Goal: Navigation & Orientation: Find specific page/section

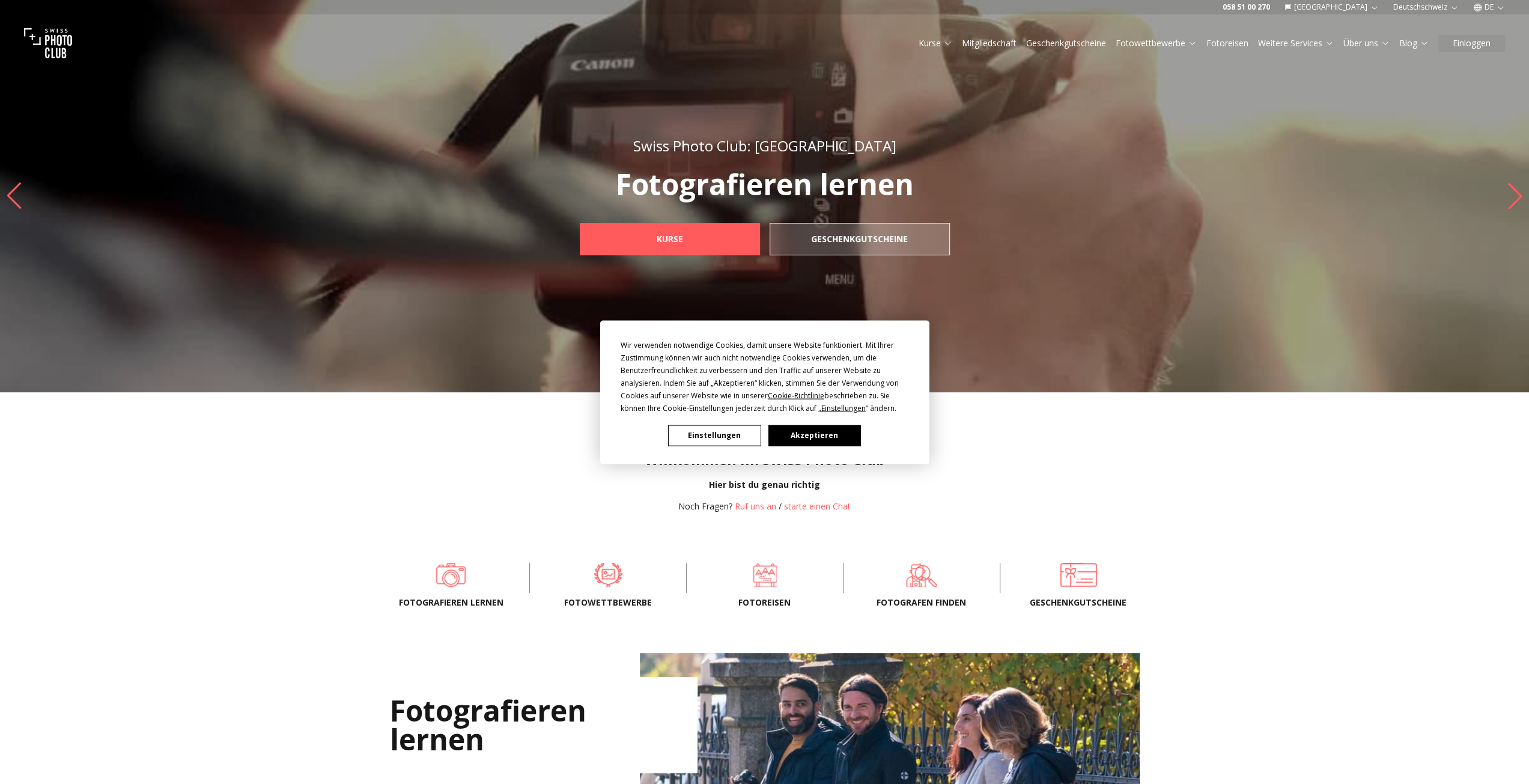
click at [1237, 43] on div "Wir verwenden notwendige Cookies, damit unsere Website funktioniert. Mit Ihrer …" at bounding box center [764, 392] width 1529 height 784
drag, startPoint x: 1232, startPoint y: 44, endPoint x: 1161, endPoint y: 88, distance: 83.5
click at [1232, 44] on div "Wir verwenden notwendige Cookies, damit unsere Website funktioniert. Mit Ihrer …" at bounding box center [764, 392] width 1529 height 784
click at [742, 436] on button "Einstellungen" at bounding box center [714, 435] width 93 height 21
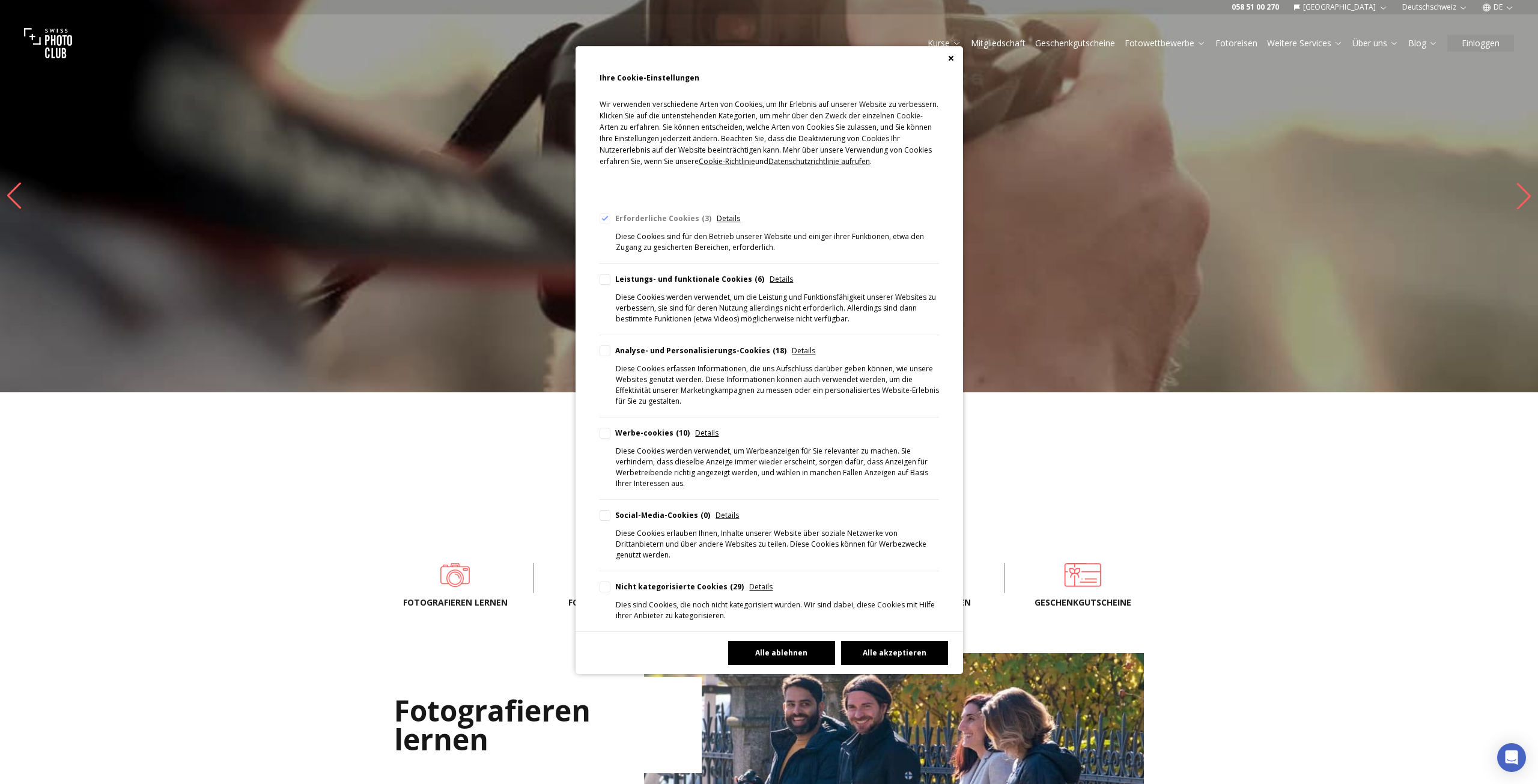
click at [800, 641] on button "Alle ablehnen" at bounding box center [781, 652] width 107 height 24
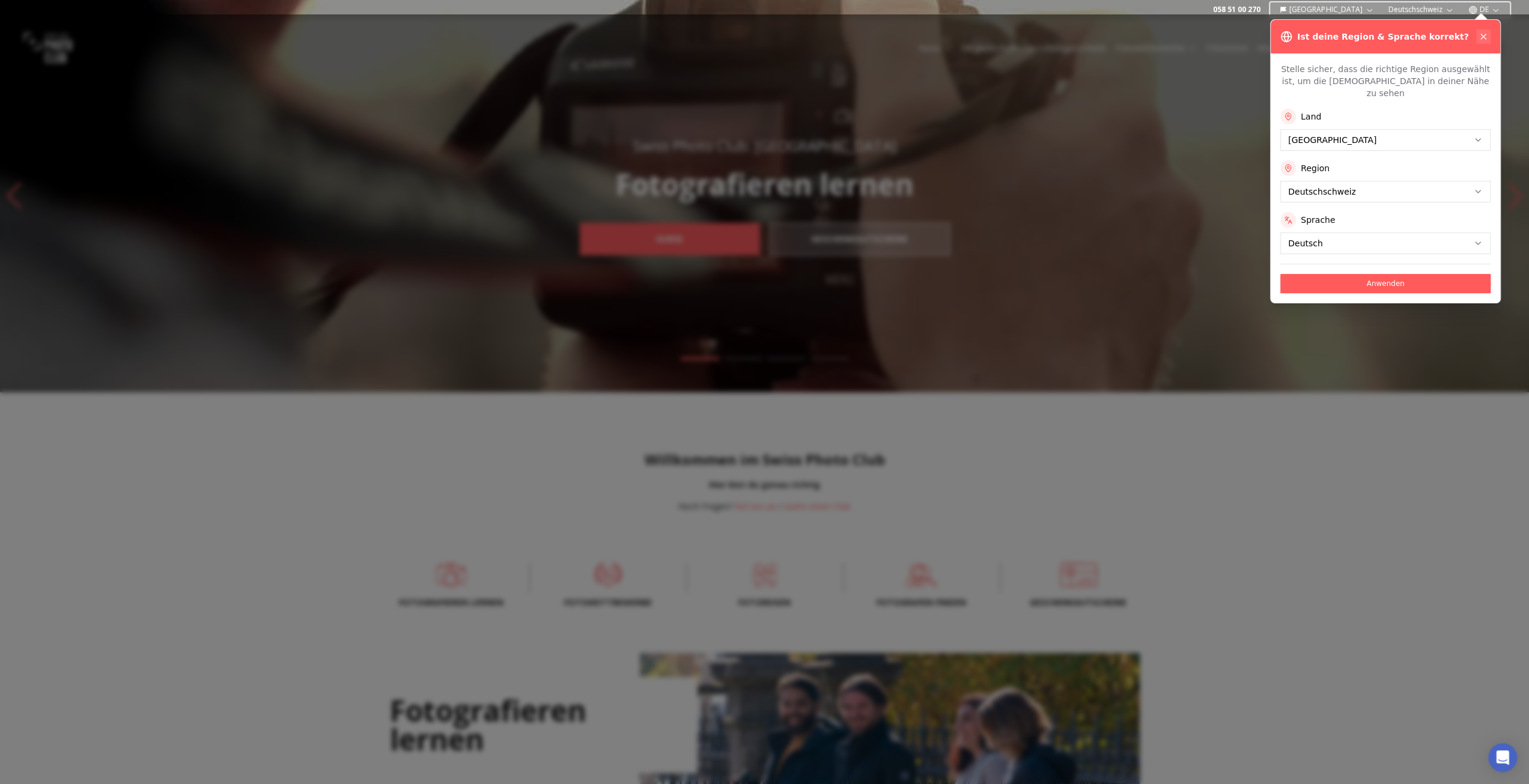
click at [1484, 38] on icon at bounding box center [1483, 36] width 10 height 10
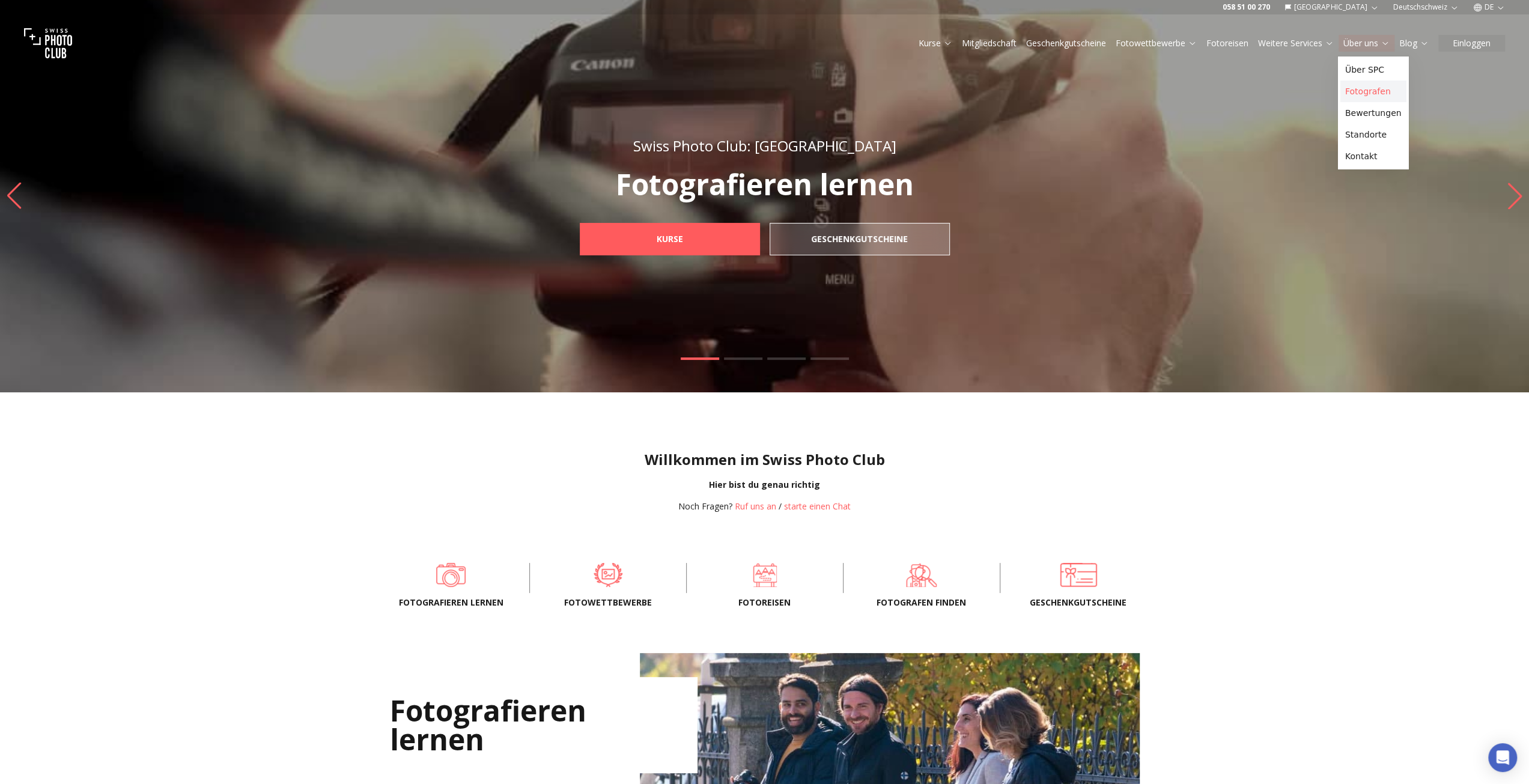
click at [1364, 95] on link "Fotografen" at bounding box center [1374, 90] width 66 height 21
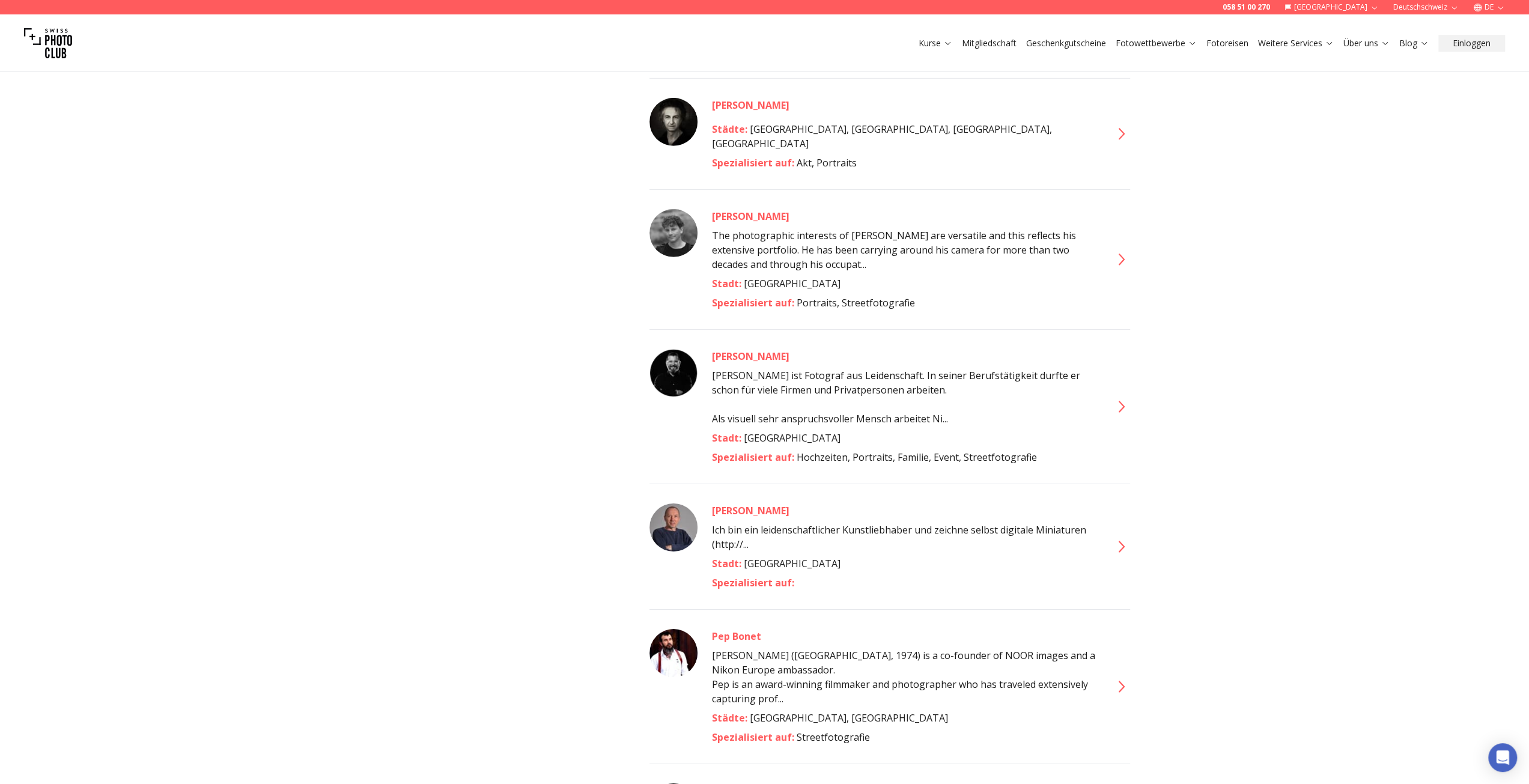
scroll to position [3723, 0]
click at [996, 49] on button "Mitgliedschaft" at bounding box center [989, 43] width 64 height 17
click at [936, 45] on link "Kurse" at bounding box center [936, 43] width 34 height 12
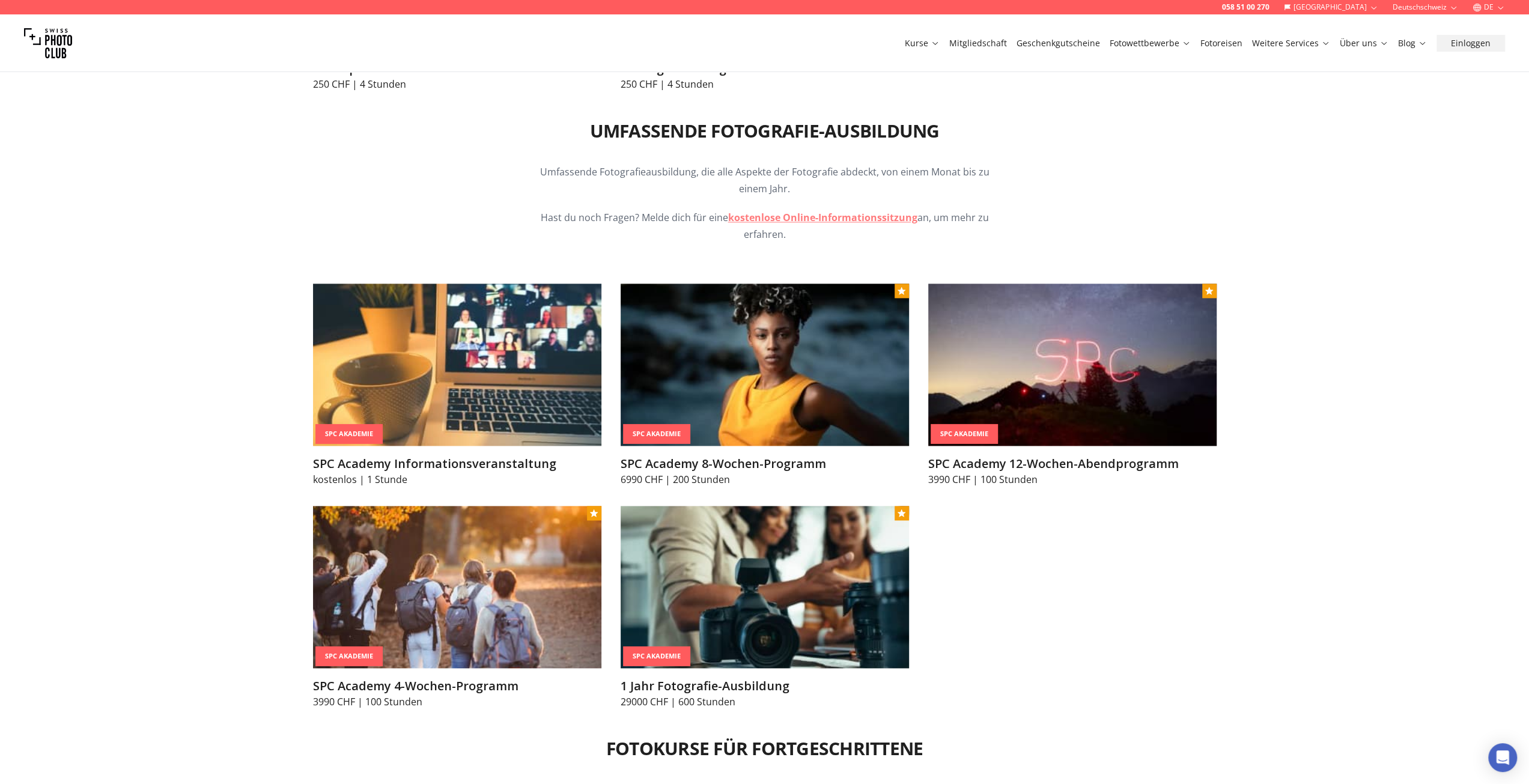
scroll to position [1322, 0]
